Goal: Information Seeking & Learning: Learn about a topic

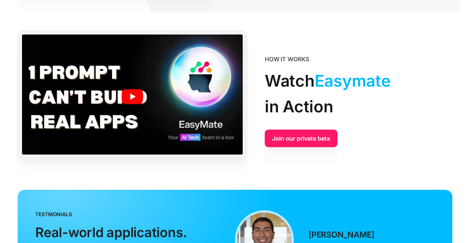
scroll to position [1396, 0]
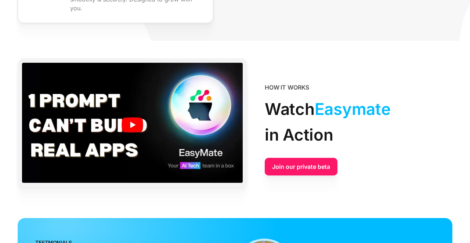
click at [137, 119] on img at bounding box center [132, 125] width 221 height 124
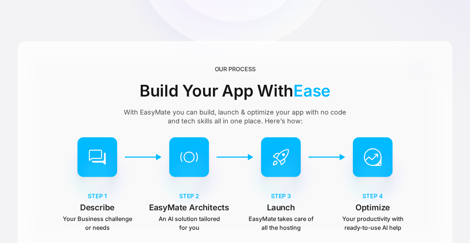
scroll to position [263, 0]
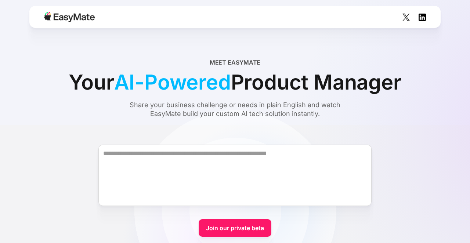
click at [200, 83] on span "AI-Powered" at bounding box center [172, 82] width 117 height 31
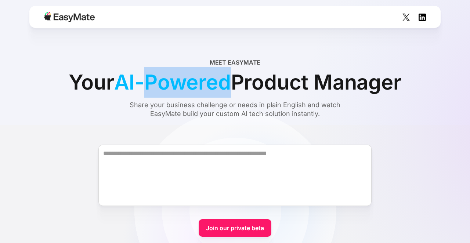
click at [200, 83] on span "AI-Powered" at bounding box center [172, 82] width 117 height 31
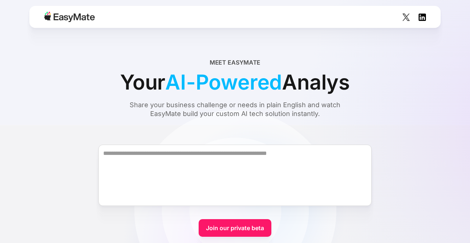
click at [405, 72] on div "Meet EasyMate Your AI-Powered Analys Share your business challenge or needs in …" at bounding box center [235, 88] width 435 height 60
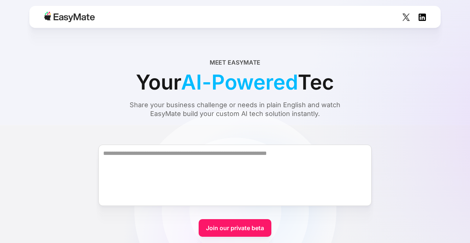
click at [148, 83] on div "Your AI-Powered Tec" at bounding box center [235, 82] width 198 height 31
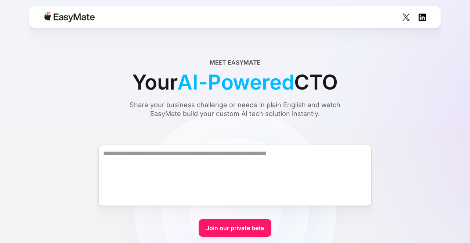
click at [145, 81] on div "Your AI-Powered CTO" at bounding box center [235, 82] width 206 height 31
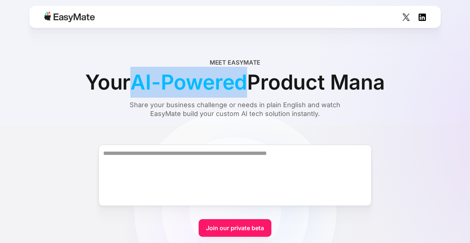
drag, startPoint x: 112, startPoint y: 82, endPoint x: 256, endPoint y: 89, distance: 143.4
click at [256, 89] on div "Your AI-Powered Product Mana" at bounding box center [235, 82] width 300 height 31
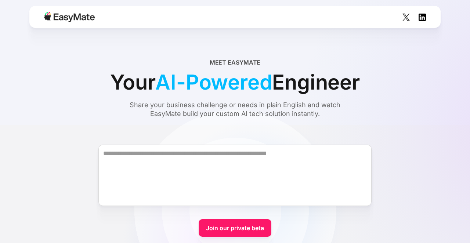
click at [354, 89] on span "Engineer" at bounding box center [315, 82] width 87 height 31
